Goal: Task Accomplishment & Management: Manage account settings

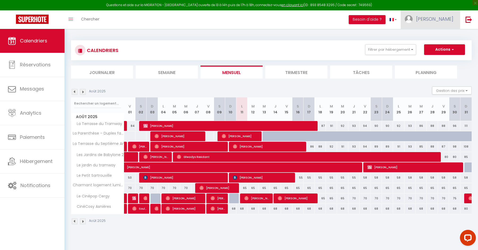
click at [452, 16] on span "[PERSON_NAME]" at bounding box center [434, 19] width 37 height 7
click at [437, 44] on link "Équipe" at bounding box center [438, 46] width 39 height 9
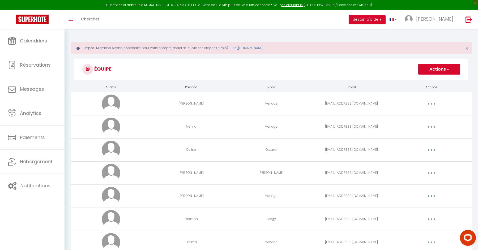
click at [436, 71] on button "Actions" at bounding box center [439, 69] width 42 height 11
click at [418, 80] on link "Ajouter un nouvel utilisateur" at bounding box center [428, 80] width 63 height 7
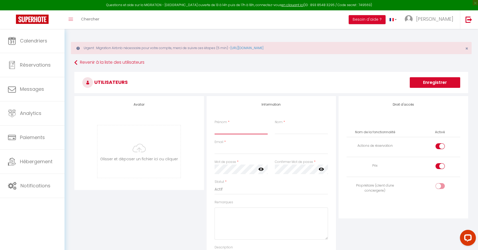
click at [249, 130] on input "Prénom" at bounding box center [240, 130] width 53 height 10
type input "[PERSON_NAME]"
type input "test"
type input "kevin@test."
type input "test@test.com"
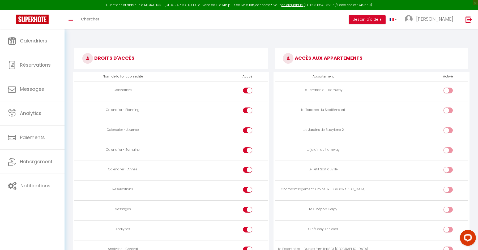
scroll to position [252, 0]
click at [450, 89] on input "checkbox" at bounding box center [452, 91] width 9 height 8
checkbox input "true"
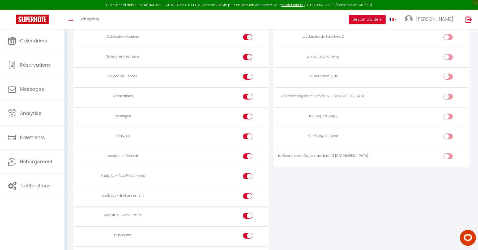
scroll to position [344, 0]
click at [449, 115] on input "checkbox" at bounding box center [452, 117] width 9 height 8
checkbox input "true"
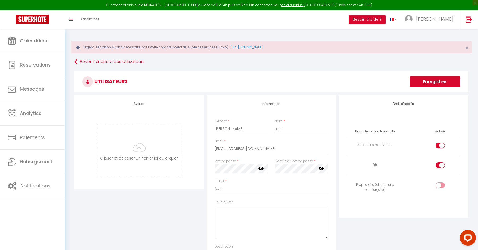
scroll to position [0, 0]
click at [425, 80] on button "Enregistrer" at bounding box center [434, 82] width 50 height 11
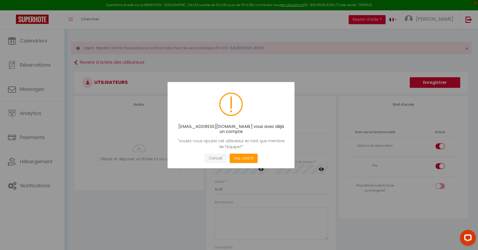
click at [220, 154] on button "Cancel" at bounding box center [215, 158] width 21 height 9
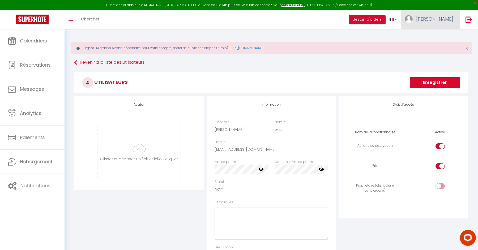
click at [439, 19] on link "[PERSON_NAME]" at bounding box center [429, 19] width 59 height 19
click at [429, 47] on link "Équipe" at bounding box center [438, 46] width 39 height 9
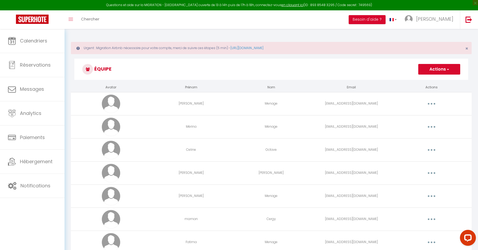
click at [388, 57] on div "Urgent : Migration Airbnb nécessaire pour votre compte, merci de suivre ces éta…" at bounding box center [270, 161] width 413 height 265
click at [435, 70] on button "Actions" at bounding box center [439, 69] width 42 height 11
click at [436, 81] on link "Ajouter un nouvel utilisateur" at bounding box center [428, 80] width 63 height 7
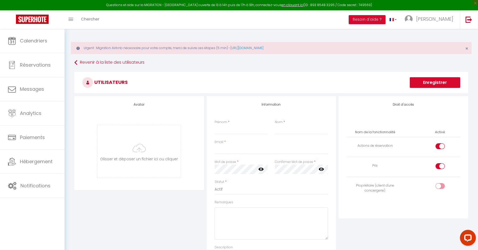
click at [244, 124] on div "Prénom *" at bounding box center [241, 127] width 60 height 15
click at [235, 128] on input "Prénom" at bounding box center [240, 130] width 53 height 10
type input "[PERSON_NAME]"
type input "test"
type input "kevin@fa"
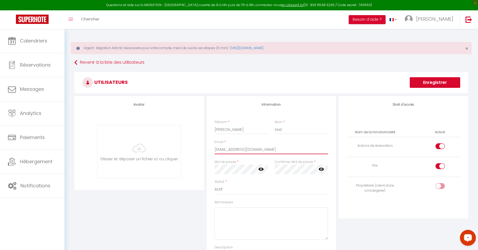
type input "contact@facturebnb.fr"
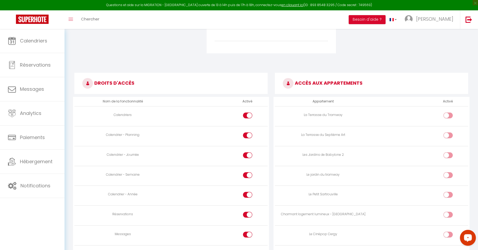
scroll to position [227, 0]
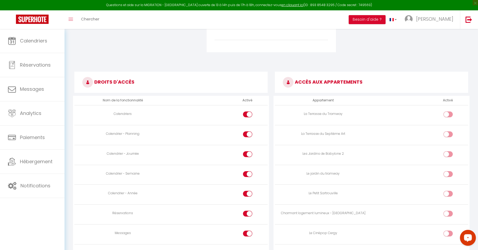
click at [446, 111] on div at bounding box center [447, 114] width 9 height 6
click at [448, 111] on input "checkbox" at bounding box center [452, 115] width 9 height 8
checkbox input "true"
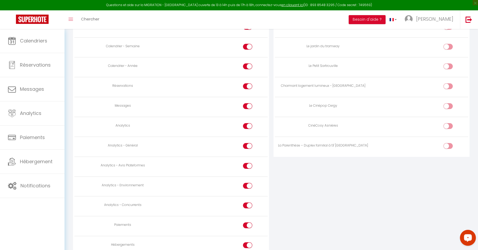
scroll to position [378, 0]
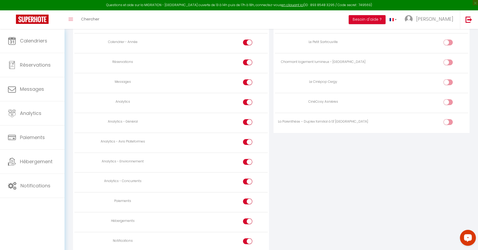
click at [449, 79] on input "checkbox" at bounding box center [452, 83] width 9 height 8
checkbox input "true"
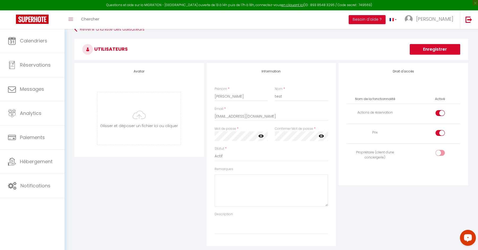
scroll to position [0, 0]
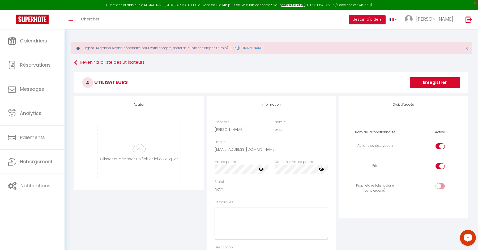
click at [438, 145] on div at bounding box center [439, 146] width 9 height 6
click at [440, 145] on input "checkbox" at bounding box center [444, 147] width 9 height 8
checkbox input "false"
click at [434, 83] on button "Enregistrer" at bounding box center [434, 82] width 50 height 11
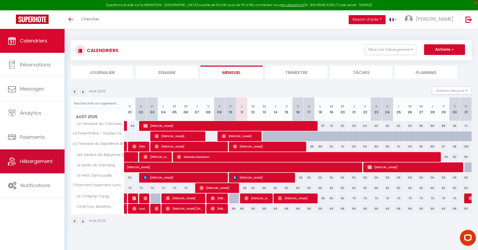
click at [40, 168] on link "Hébergement" at bounding box center [32, 161] width 64 height 24
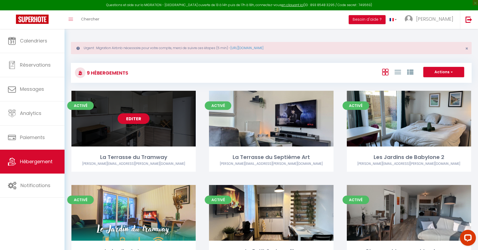
click at [139, 117] on link "Editer" at bounding box center [134, 118] width 32 height 11
select select "3"
select select "2"
select select "1"
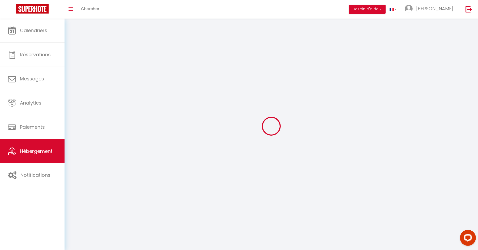
select select
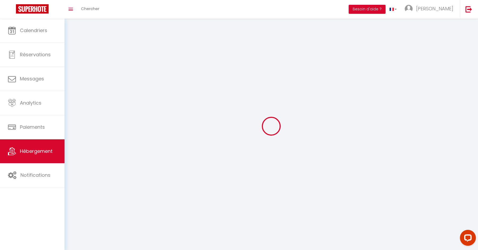
checkbox input "false"
select select
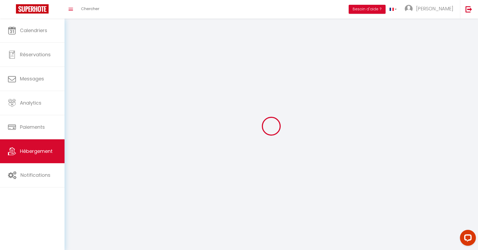
select select
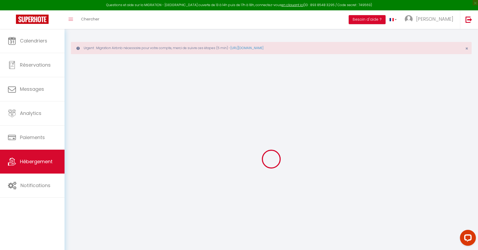
checkbox input "false"
checkbox input "true"
checkbox input "false"
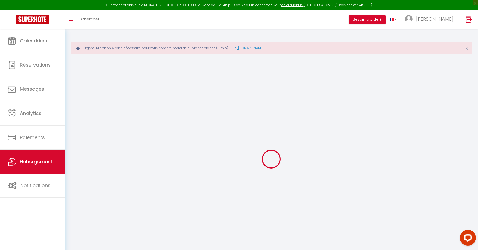
checkbox input "false"
checkbox input "true"
checkbox input "false"
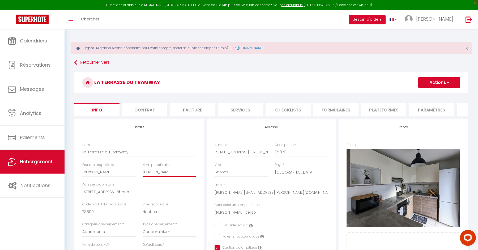
click at [156, 174] on input "[PERSON_NAME]" at bounding box center [168, 172] width 53 height 10
checkbox input "false"
checkbox input "true"
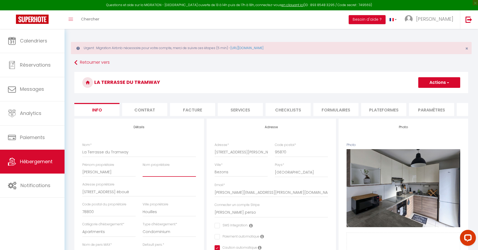
checkbox input "false"
click at [433, 80] on button "Actions" at bounding box center [439, 82] width 42 height 11
click at [421, 93] on input "Enregistrer" at bounding box center [418, 94] width 20 height 5
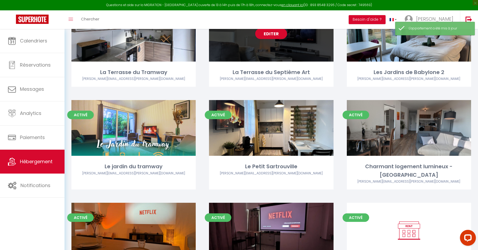
scroll to position [138, 0]
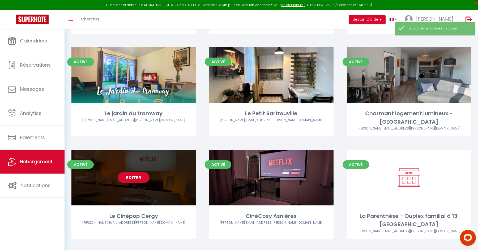
click at [140, 172] on link "Editer" at bounding box center [134, 177] width 32 height 11
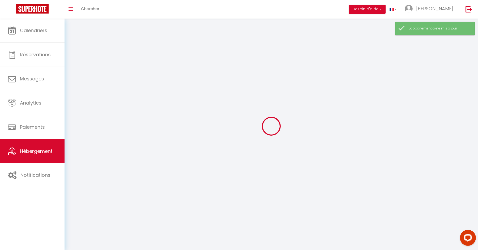
select select
select select "1"
select select
select select "28"
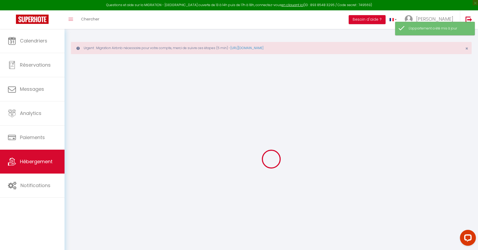
select select
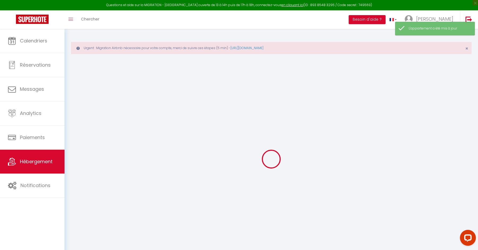
select select
checkbox input "false"
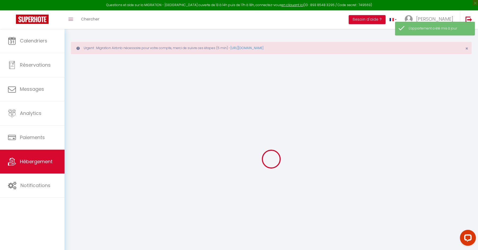
select select
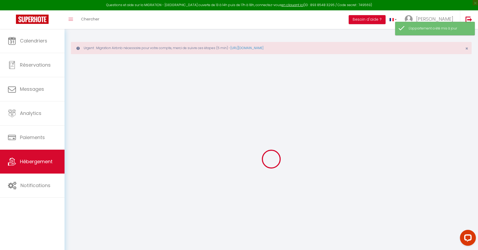
select select
checkbox input "false"
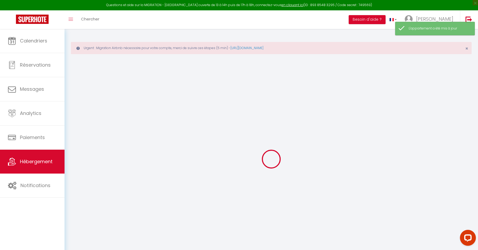
checkbox input "false"
select select
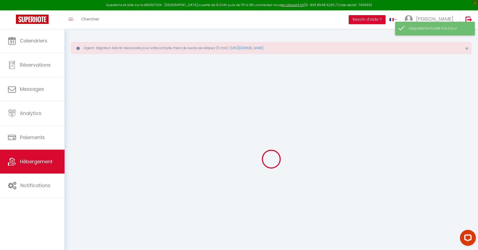
select select
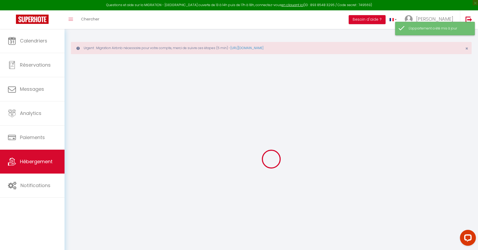
checkbox input "false"
select select
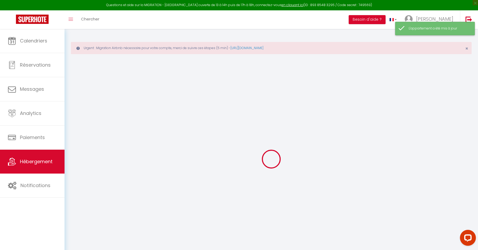
select select
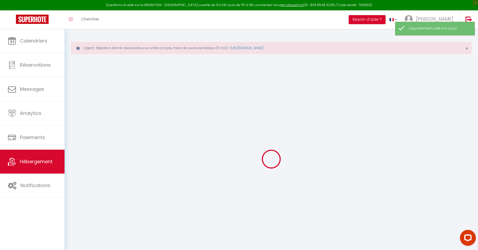
select select
checkbox input "false"
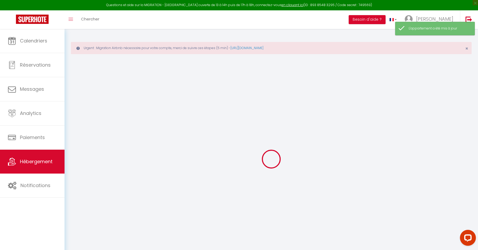
checkbox input "false"
select select
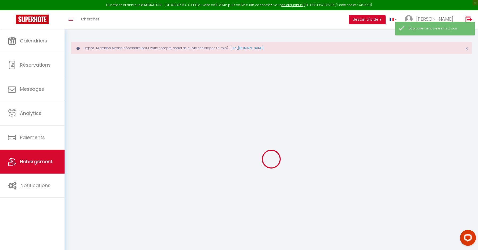
select select
checkbox input "false"
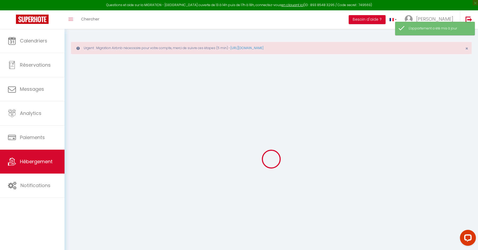
checkbox input "false"
select select
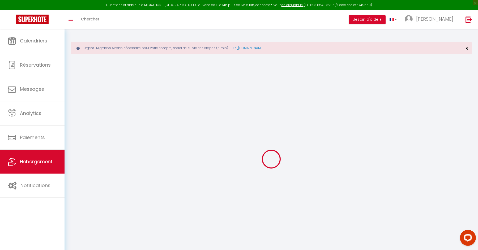
select select
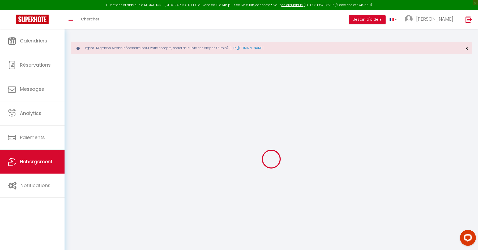
select select
checkbox input "false"
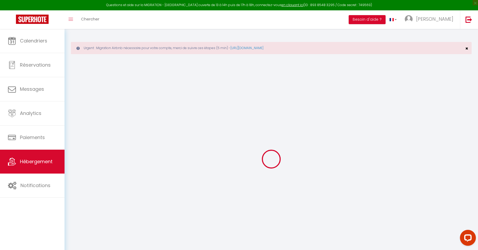
select select
type input "Le Cinépop Cergy"
type input "[PERSON_NAME]"
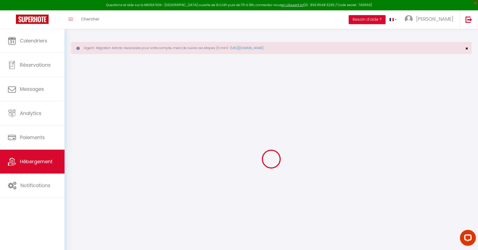
type input "[STREET_ADDRESS][PERSON_NAME]"
type input "78800"
type input "Houilles"
select select "2"
type input "60"
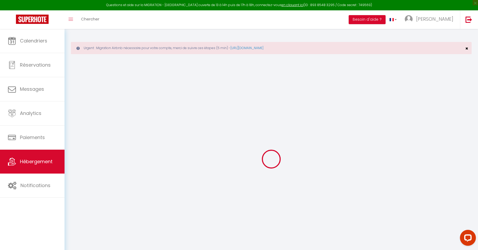
type input "30"
type input "8"
type input "600"
select select
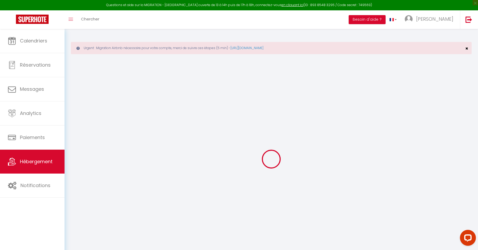
select select
type input "[STREET_ADDRESS]"
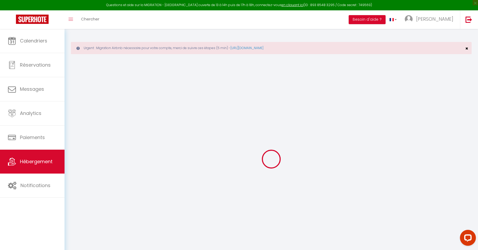
type input "95000"
type input "Cergy"
type input "[PERSON_NAME][EMAIL_ADDRESS][PERSON_NAME][DOMAIN_NAME]"
select select "5933"
checkbox input "false"
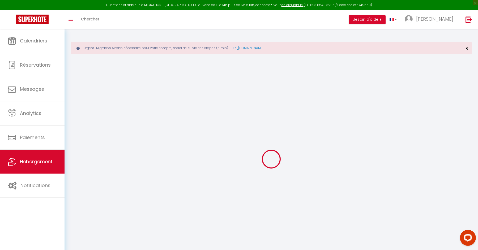
checkbox input "false"
checkbox input "true"
checkbox input "false"
radio input "true"
type input "10"
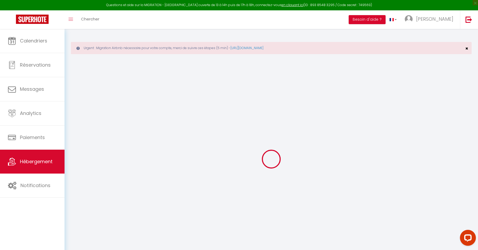
type input "0"
select select
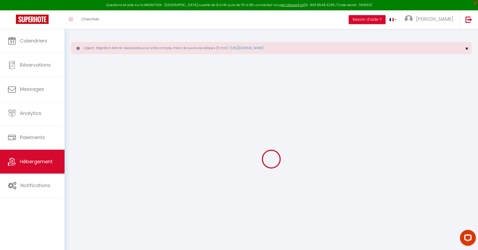
select select
checkbox input "false"
checkbox input "true"
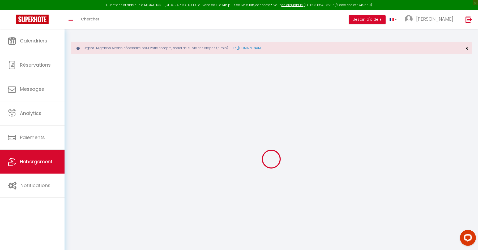
checkbox input "false"
select select
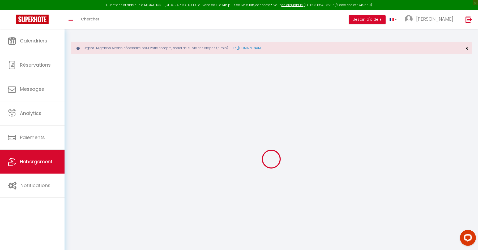
select select
checkbox input "false"
checkbox input "true"
checkbox input "false"
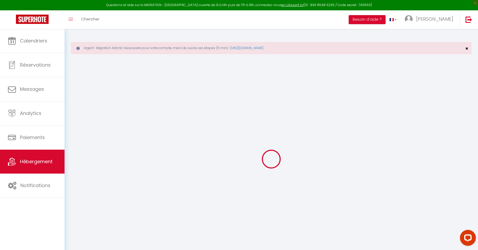
select select "17:00"
select select "23:45"
select select "11:00"
select select "30"
select select "120"
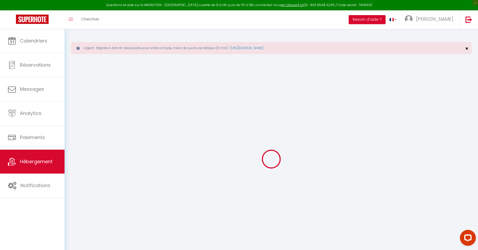
checkbox input "false"
checkbox input "true"
checkbox input "false"
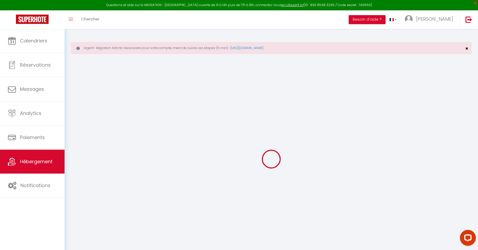
checkbox input "false"
checkbox input "true"
checkbox input "false"
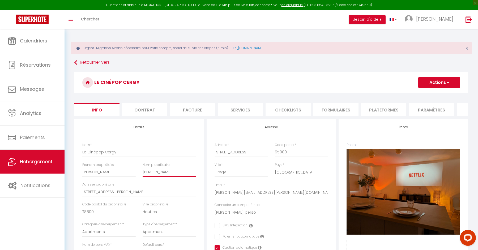
click at [167, 172] on input "[PERSON_NAME]" at bounding box center [168, 172] width 53 height 10
checkbox input "false"
checkbox input "true"
checkbox input "false"
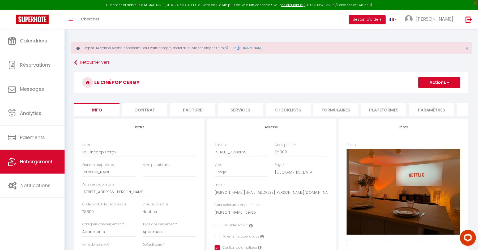
click at [433, 81] on button "Actions" at bounding box center [439, 82] width 42 height 11
click at [415, 92] on input "Enregistrer" at bounding box center [418, 94] width 20 height 5
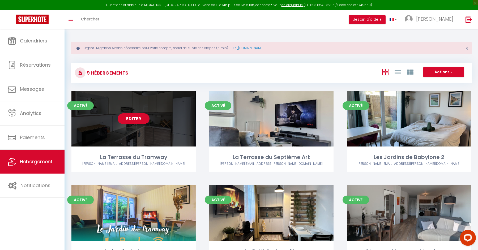
click at [138, 122] on link "Editer" at bounding box center [134, 118] width 32 height 11
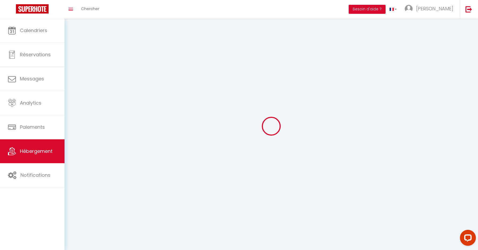
select select "1"
select select
select select "28"
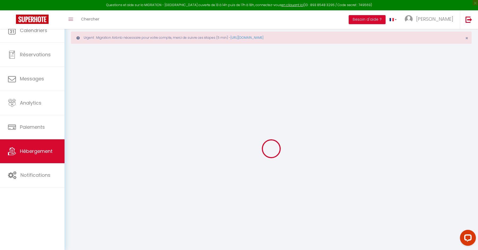
select select
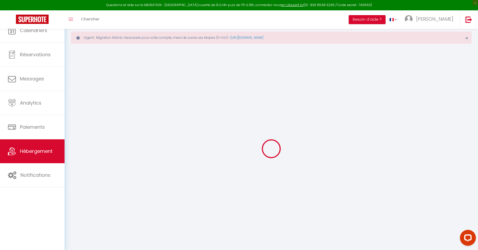
select select
checkbox input "false"
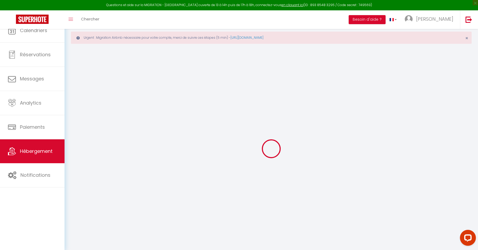
select select
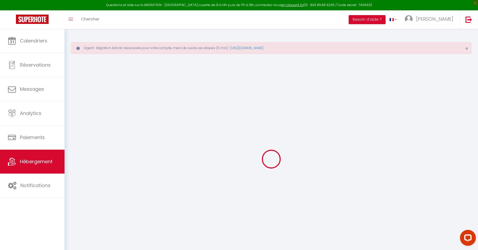
select select
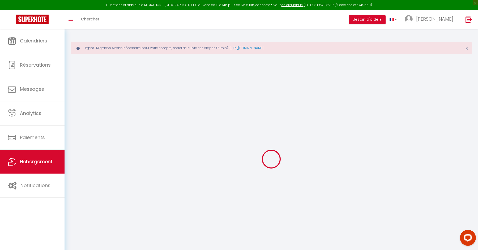
select select
checkbox input "false"
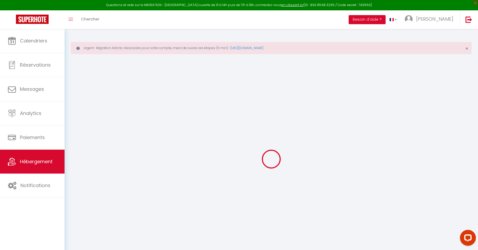
select select
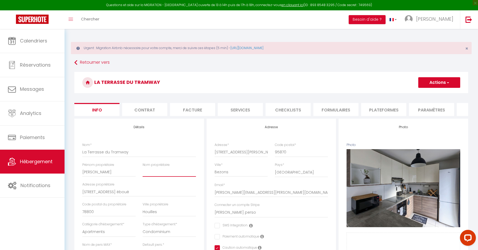
click at [151, 171] on input "Nom propriétaire" at bounding box center [168, 172] width 53 height 10
click at [425, 83] on button "Actions" at bounding box center [439, 82] width 42 height 11
click at [412, 92] on input "Enregistrer" at bounding box center [418, 94] width 20 height 5
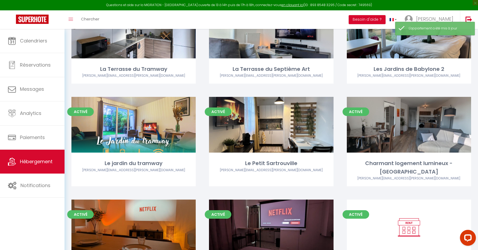
scroll to position [138, 0]
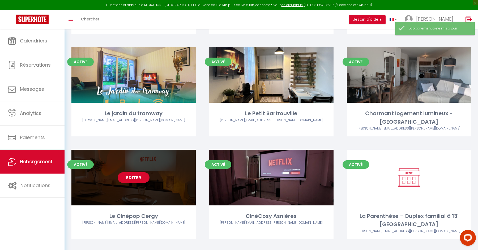
click at [133, 174] on div "Editer" at bounding box center [133, 178] width 124 height 56
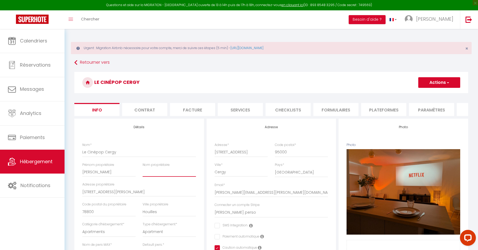
click at [157, 171] on input "Nom propriétaire" at bounding box center [168, 172] width 53 height 10
click at [430, 81] on button "Actions" at bounding box center [439, 82] width 42 height 11
click at [421, 93] on input "Enregistrer" at bounding box center [418, 94] width 20 height 5
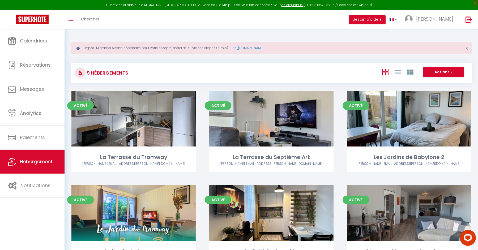
click at [185, 65] on div "9 Hébergements Actions Créer un Hébergement Nouveau groupe" at bounding box center [271, 73] width 400 height 20
